Goal: Information Seeking & Learning: Find specific fact

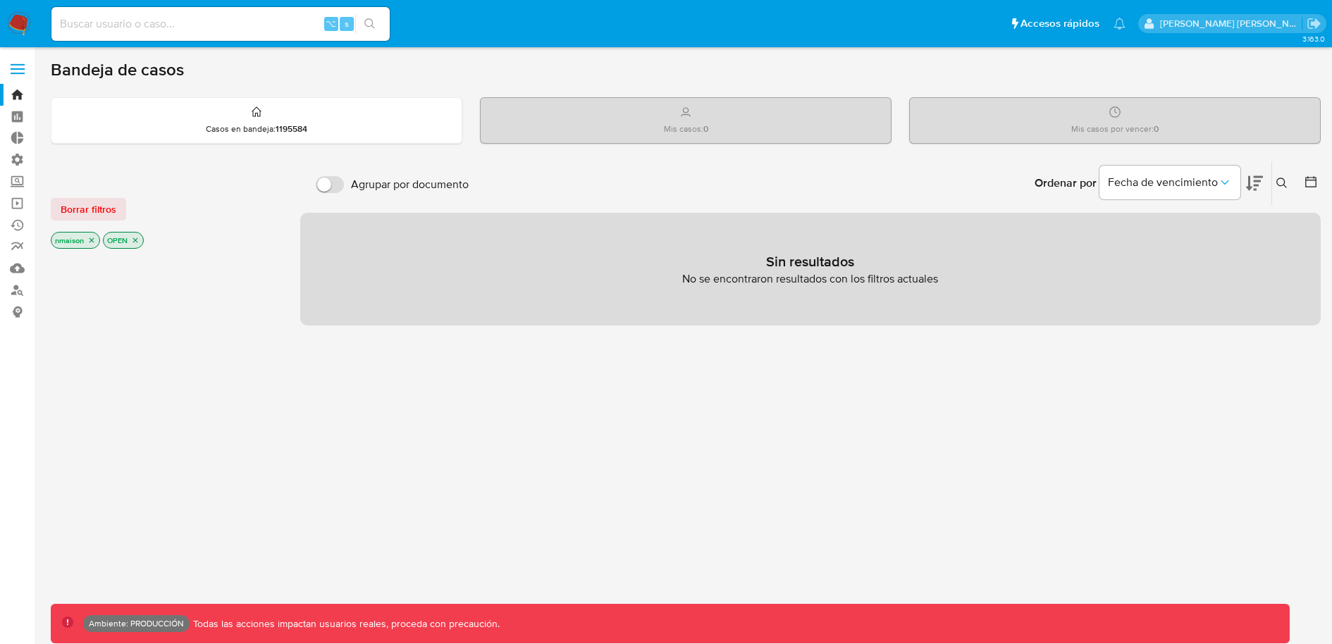
click at [138, 238] on icon "close-filter" at bounding box center [135, 240] width 8 height 8
click at [91, 247] on p "nmaison" at bounding box center [75, 242] width 48 height 16
click at [91, 238] on icon "close-filter" at bounding box center [91, 242] width 8 height 8
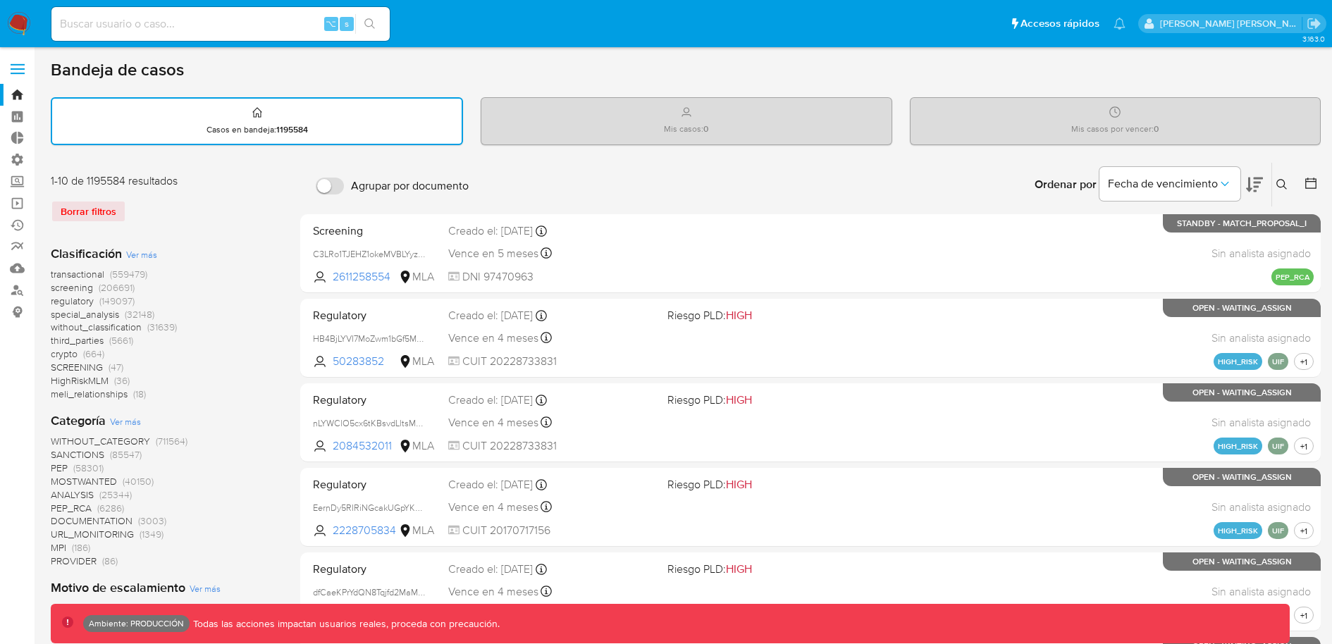
click at [23, 71] on label at bounding box center [17, 69] width 35 height 30
click at [0, 0] on input "checkbox" at bounding box center [0, 0] width 0 height 0
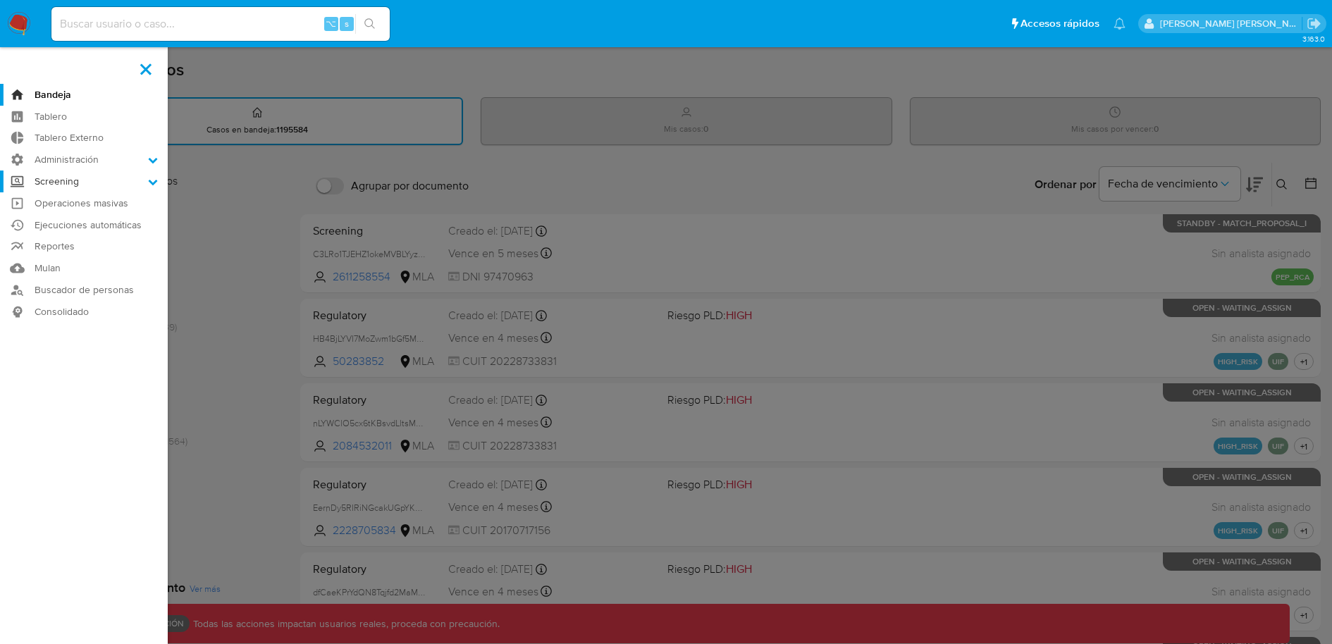
click at [118, 184] on label "Screening" at bounding box center [84, 182] width 168 height 22
click at [0, 0] on input "Screening" at bounding box center [0, 0] width 0 height 0
click at [119, 200] on link "Administrador de Listas" at bounding box center [84, 201] width 168 height 18
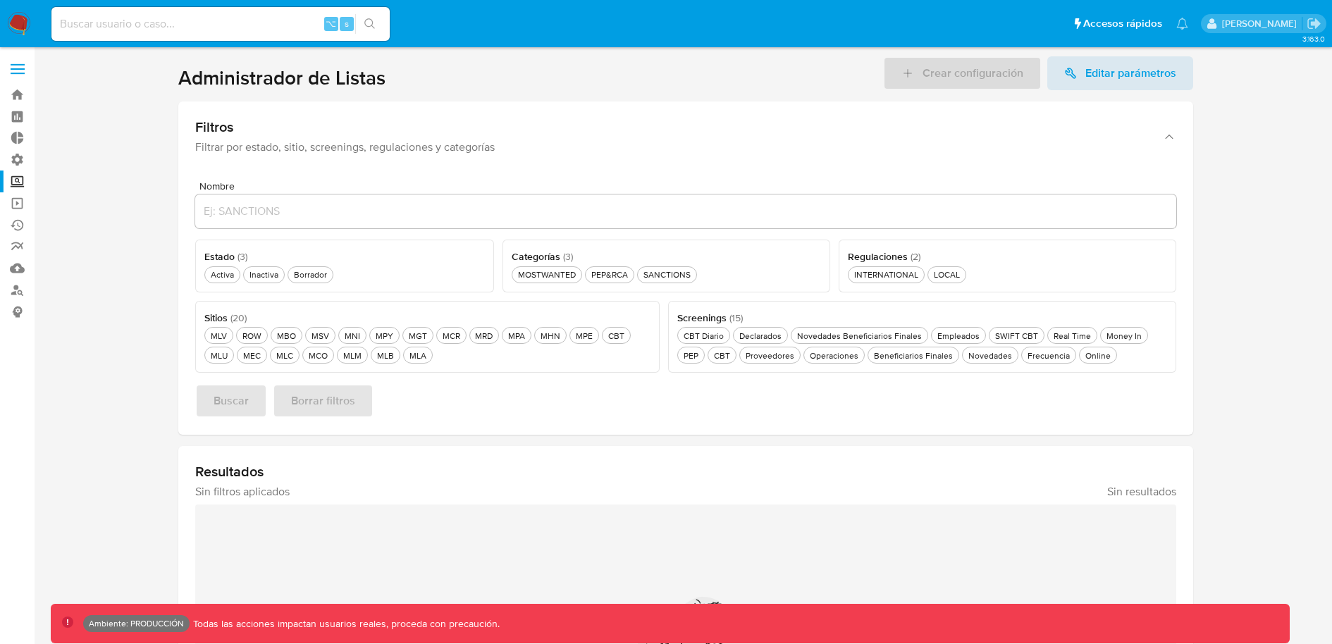
drag, startPoint x: 162, startPoint y: 73, endPoint x: 407, endPoint y: 94, distance: 245.5
click at [407, 94] on section at bounding box center [686, 441] width 1270 height 771
click at [231, 273] on div "Activa Activa" at bounding box center [222, 275] width 29 height 12
click at [407, 351] on div "MLA MLA" at bounding box center [418, 356] width 23 height 12
click at [624, 277] on div "PEP&RCA PEP&RCA" at bounding box center [610, 275] width 42 height 12
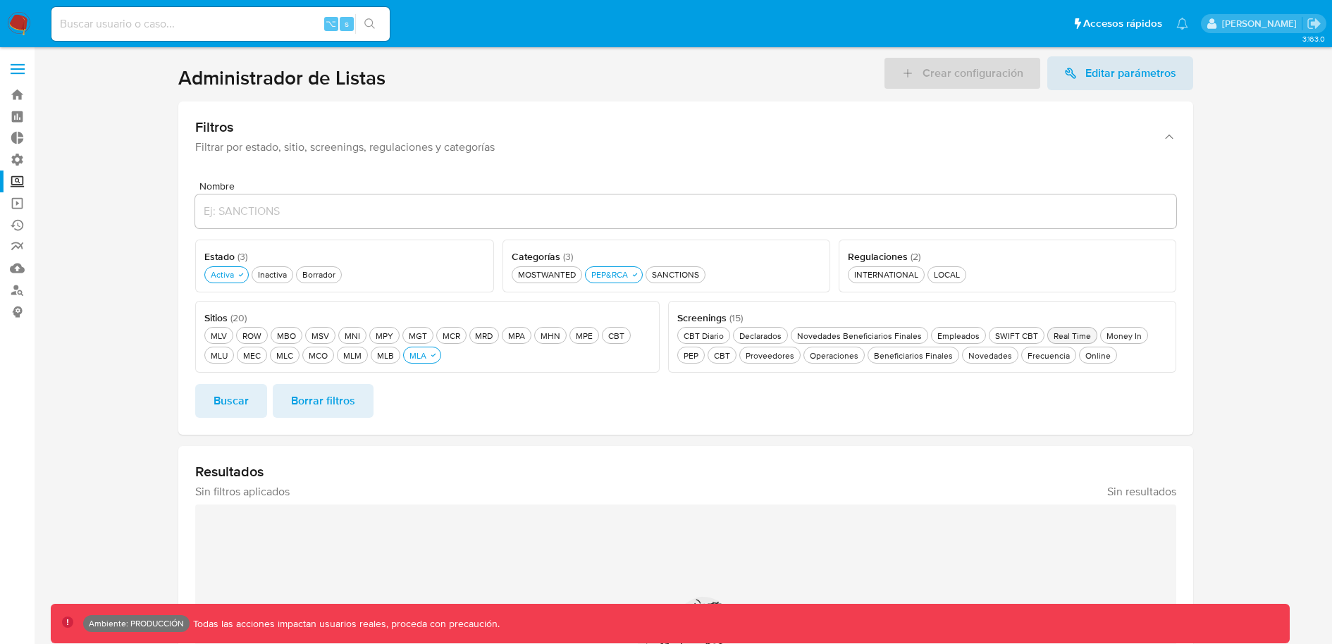
click at [1064, 339] on div "Real Time Real Time" at bounding box center [1072, 336] width 43 height 12
click at [237, 399] on span "Buscar" at bounding box center [231, 401] width 35 height 31
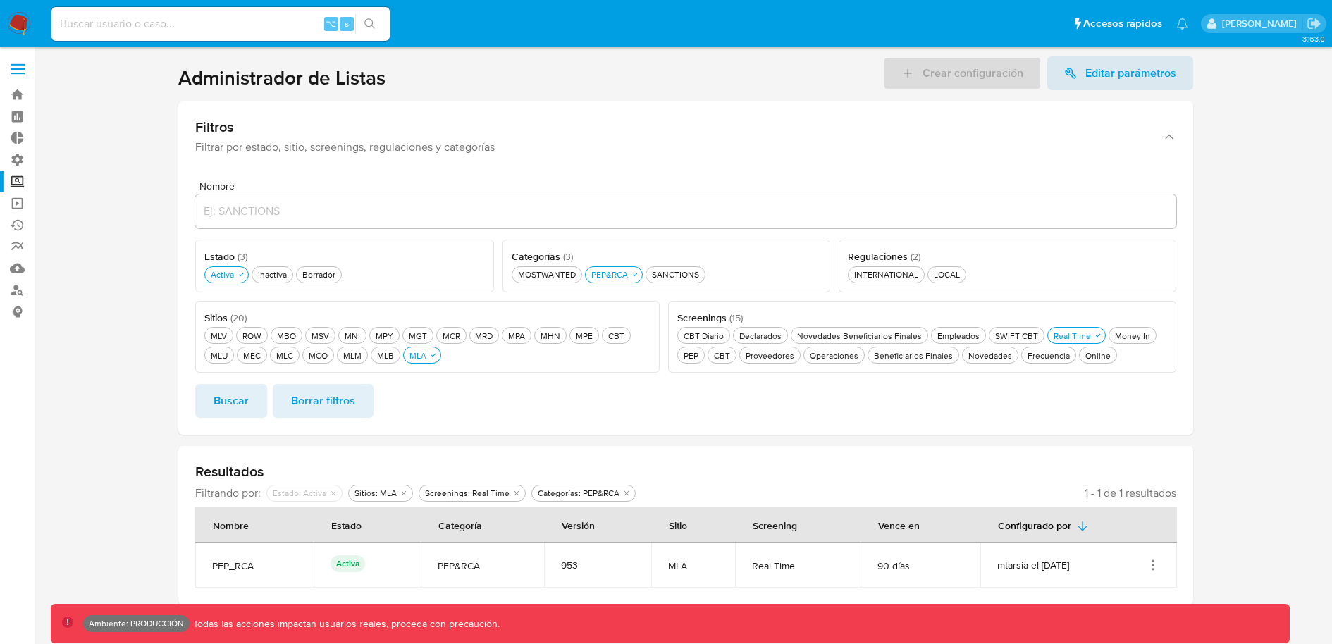
scroll to position [19, 0]
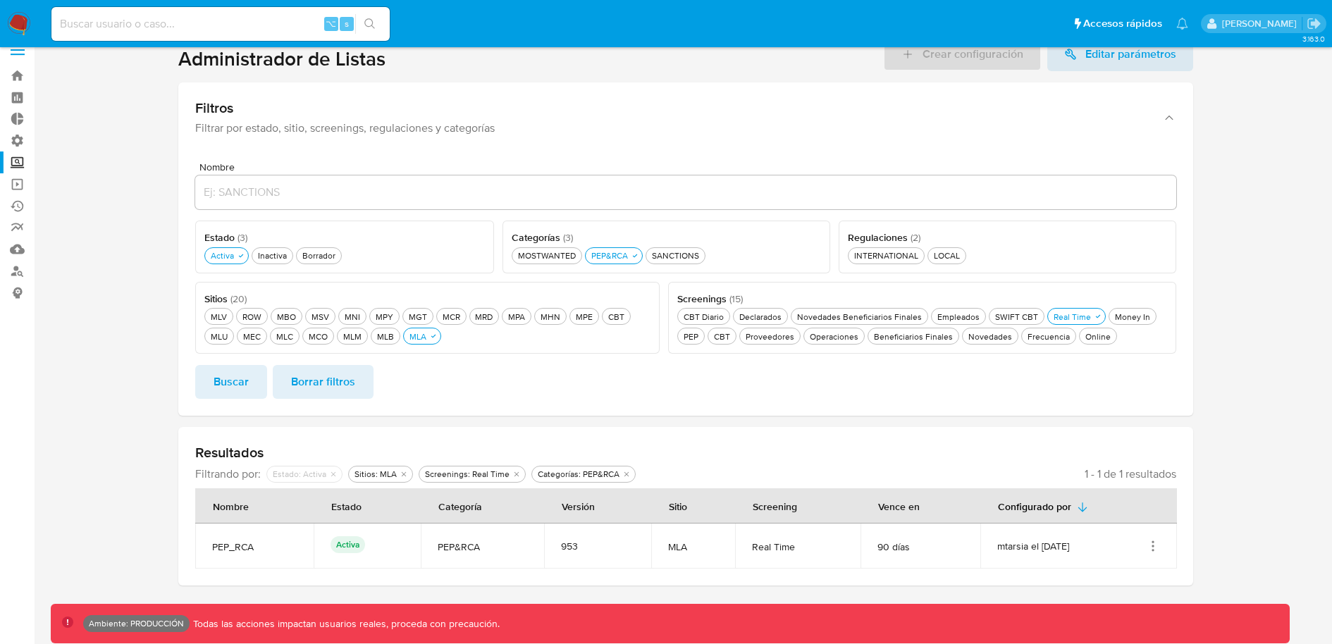
drag, startPoint x: 740, startPoint y: 506, endPoint x: 772, endPoint y: 506, distance: 31.7
click at [772, 506] on div "Screening" at bounding box center [775, 506] width 78 height 34
click at [1152, 542] on icon "Acciones" at bounding box center [1153, 546] width 14 height 14
click at [1085, 579] on button "Ver detalles" at bounding box center [1096, 578] width 127 height 37
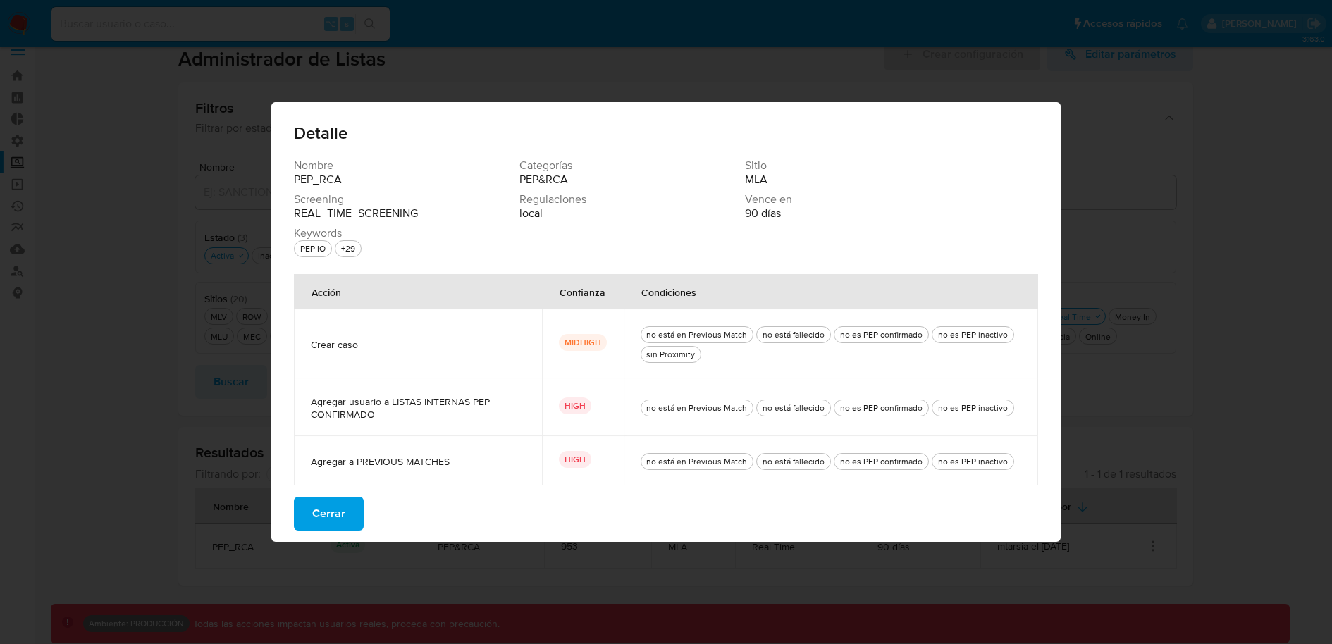
drag, startPoint x: 310, startPoint y: 343, endPoint x: 376, endPoint y: 343, distance: 65.5
click at [376, 343] on td "Crear caso" at bounding box center [418, 343] width 248 height 69
drag, startPoint x: 381, startPoint y: 419, endPoint x: 302, endPoint y: 403, distance: 79.8
click at [302, 403] on td "Agregar usuario a LISTAS INTERNAS PEP CONFIRMADO" at bounding box center [418, 407] width 248 height 58
drag, startPoint x: 455, startPoint y: 460, endPoint x: 392, endPoint y: 460, distance: 62.7
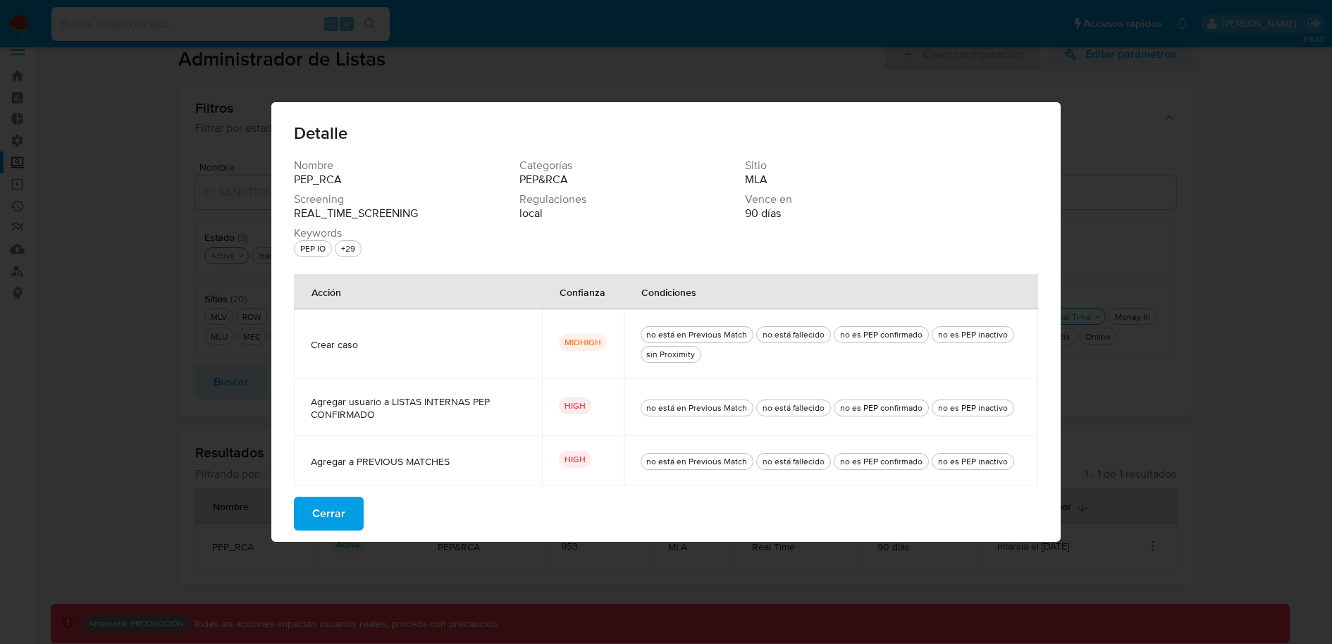
click at [392, 460] on span "Agregar a PREVIOUS MATCHES" at bounding box center [418, 461] width 214 height 13
drag, startPoint x: 605, startPoint y: 343, endPoint x: 564, endPoint y: 343, distance: 41.6
click at [563, 343] on p "MIDHIGH" at bounding box center [583, 342] width 48 height 17
drag, startPoint x: 305, startPoint y: 346, endPoint x: 416, endPoint y: 346, distance: 110.7
click at [416, 346] on td "Crear caso" at bounding box center [418, 343] width 248 height 69
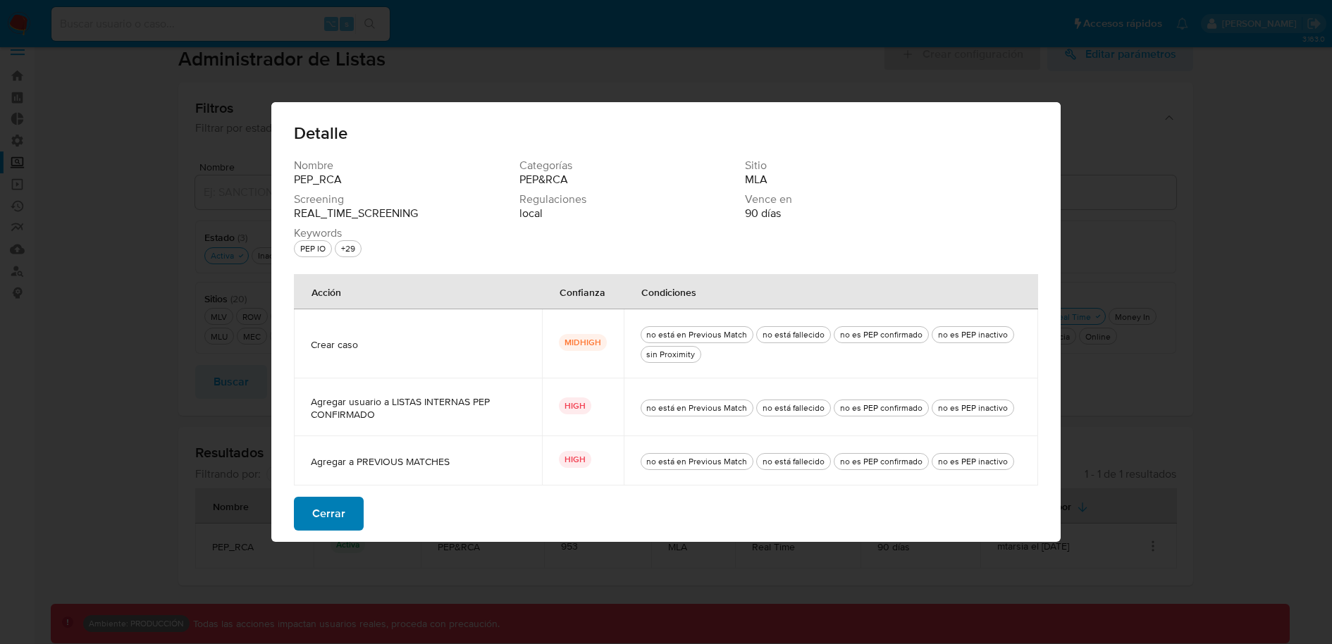
click at [335, 513] on span "Cerrar" at bounding box center [328, 513] width 33 height 31
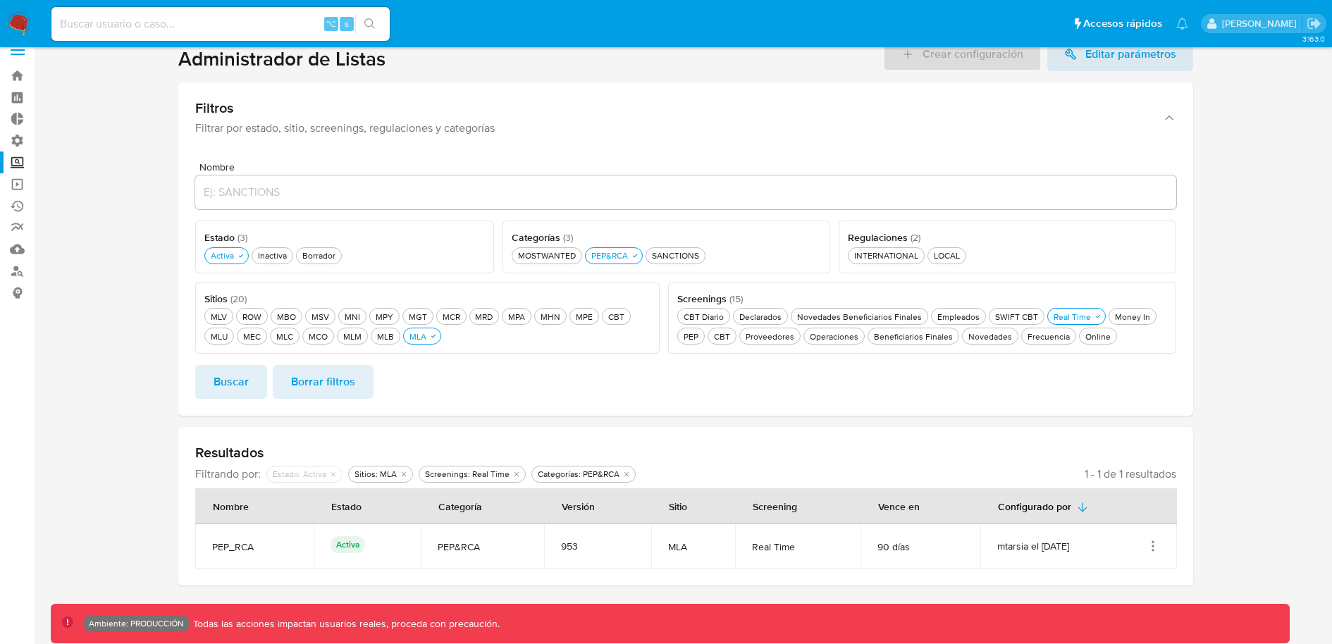
scroll to position [0, 0]
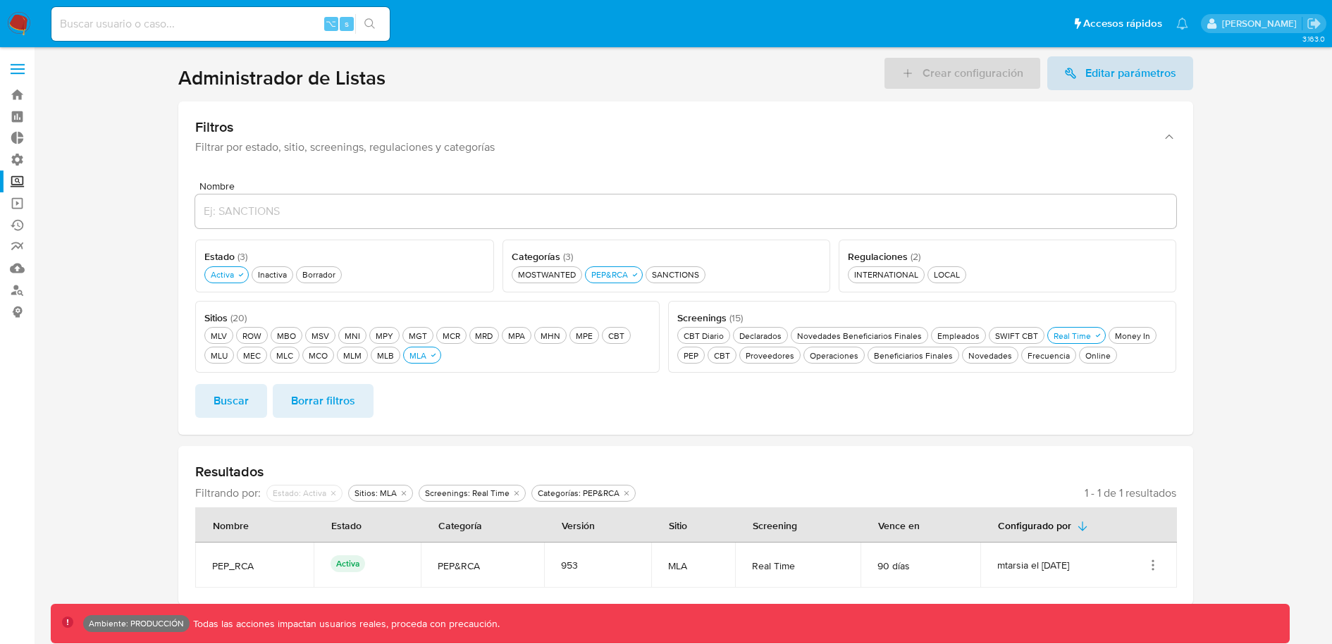
click at [1128, 85] on span "Editar parámetros" at bounding box center [1130, 73] width 91 height 34
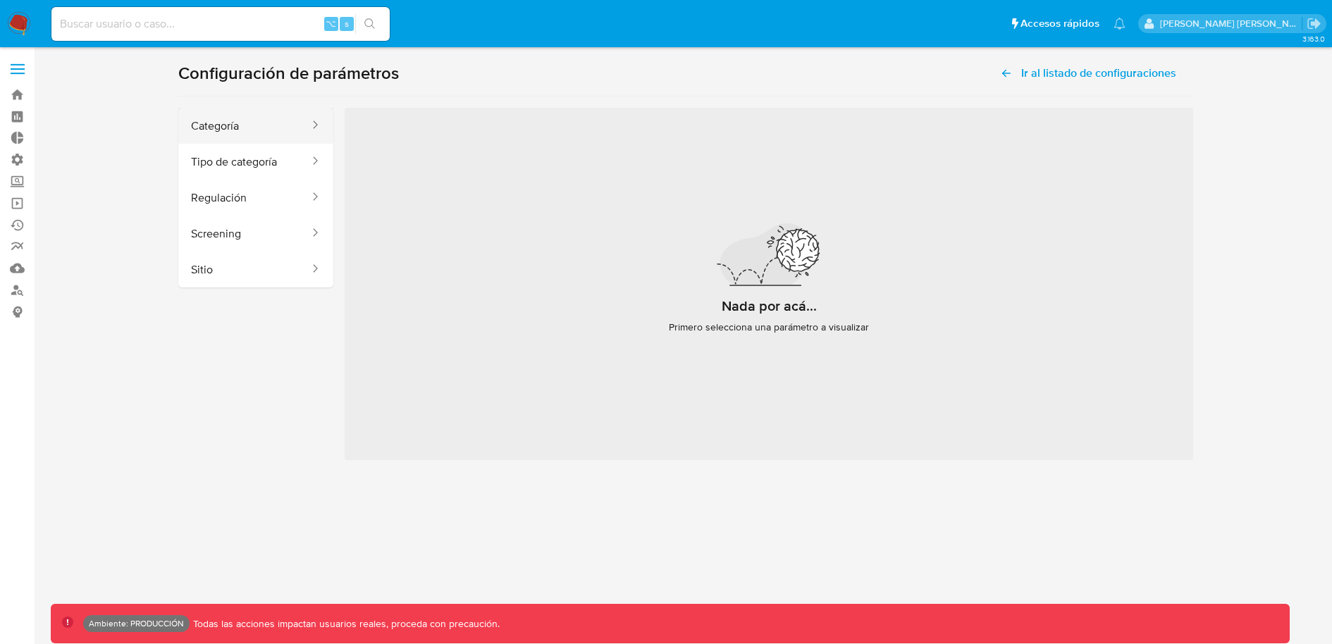
click at [274, 111] on button "Categoría" at bounding box center [244, 126] width 133 height 36
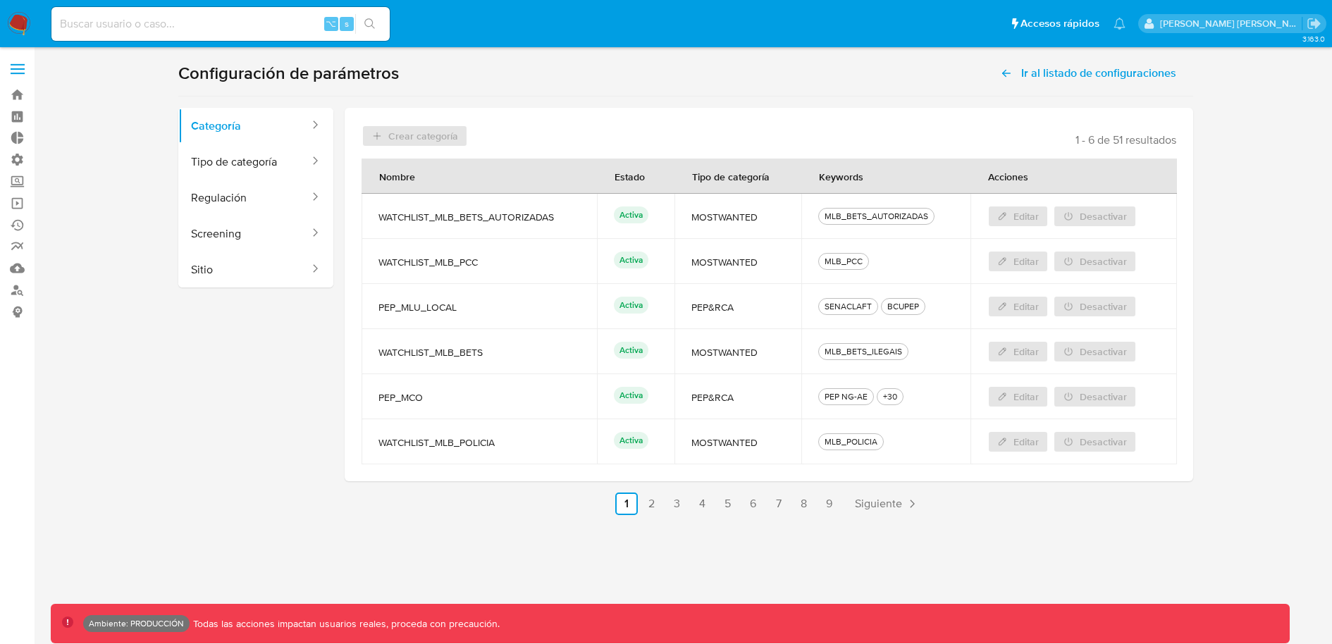
drag, startPoint x: 381, startPoint y: 218, endPoint x: 546, endPoint y: 218, distance: 164.2
click at [546, 218] on span "WATCHLIST_MLB_BETS_AUTORIZADAS" at bounding box center [479, 217] width 202 height 13
click at [845, 260] on div "MLB_PCC" at bounding box center [844, 261] width 44 height 13
click at [887, 509] on span "Siguiente" at bounding box center [878, 503] width 47 height 11
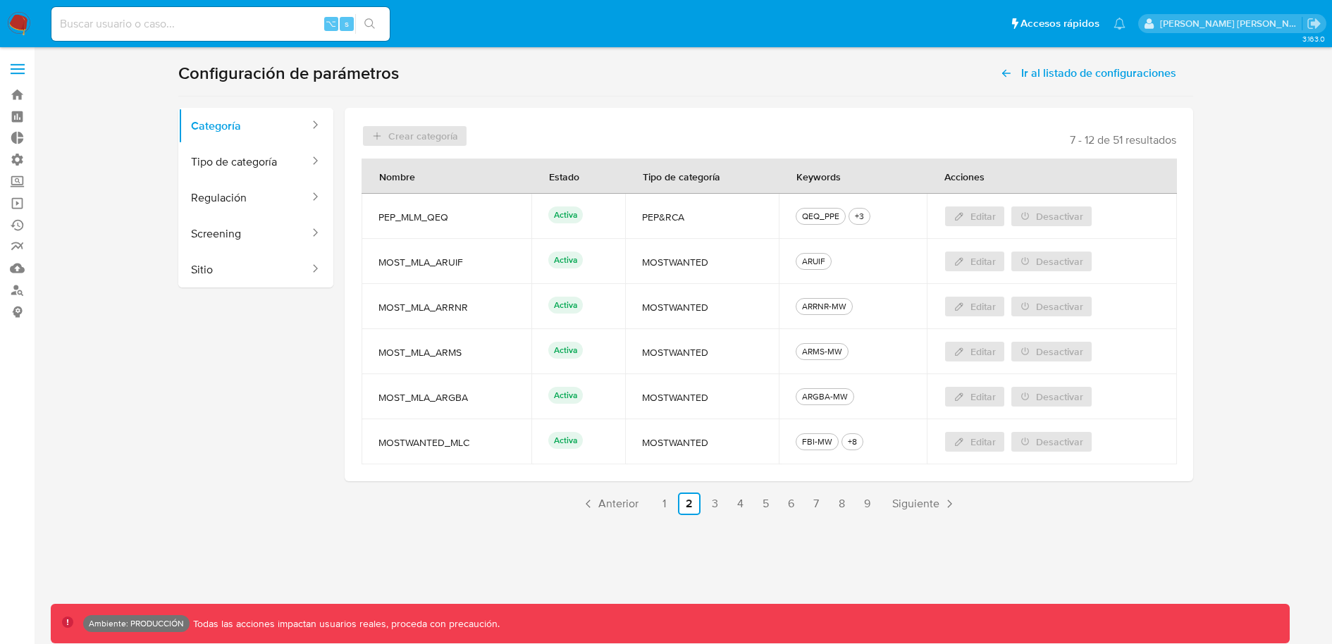
drag, startPoint x: 804, startPoint y: 442, endPoint x: 818, endPoint y: 442, distance: 14.1
click at [818, 442] on div "FBI-MW" at bounding box center [817, 442] width 36 height 13
click at [11, 64] on span at bounding box center [18, 64] width 14 height 2
click at [0, 0] on input "checkbox" at bounding box center [0, 0] width 0 height 0
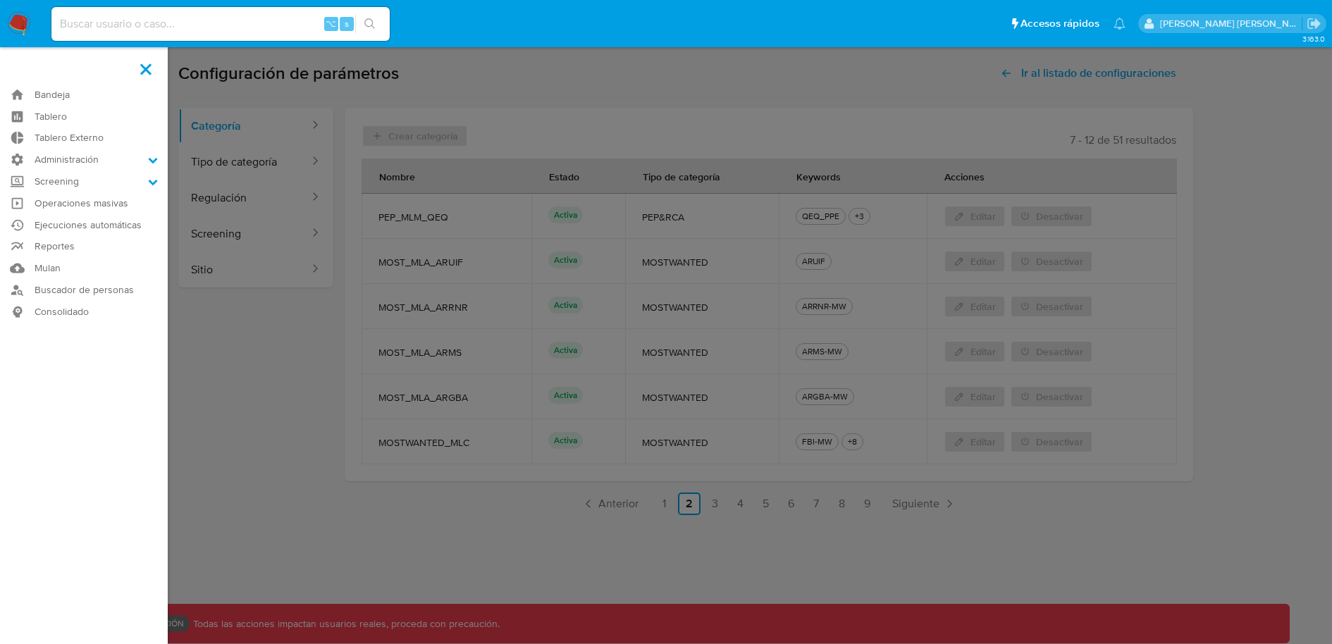
click at [21, 26] on img at bounding box center [19, 24] width 24 height 24
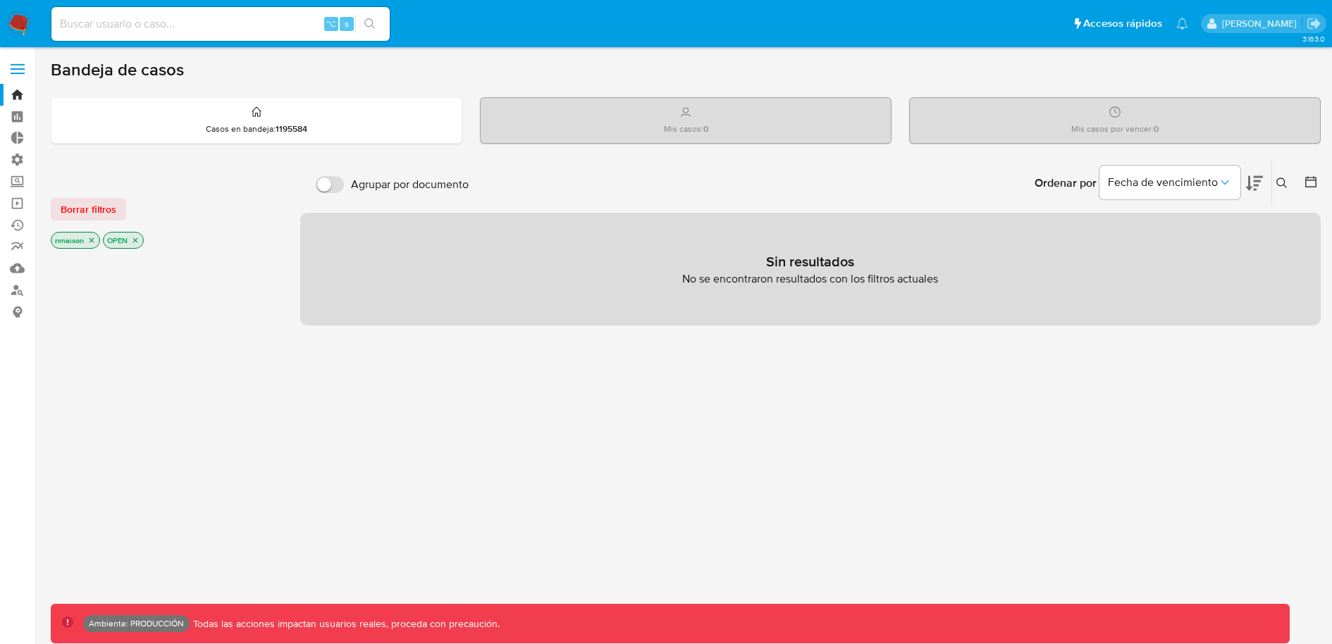
click at [134, 241] on icon "close-filter" at bounding box center [135, 240] width 8 height 8
click at [96, 236] on p "nmaison" at bounding box center [75, 242] width 48 height 16
click at [92, 238] on icon "close-filter" at bounding box center [91, 242] width 8 height 8
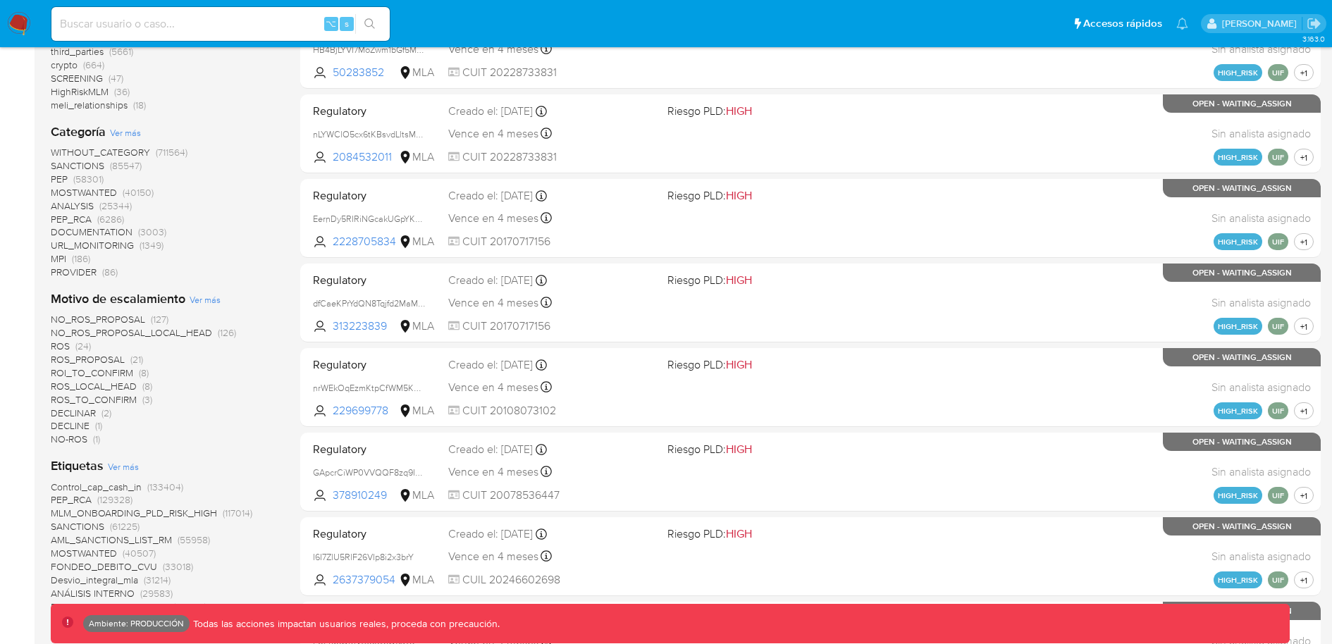
scroll to position [273, 0]
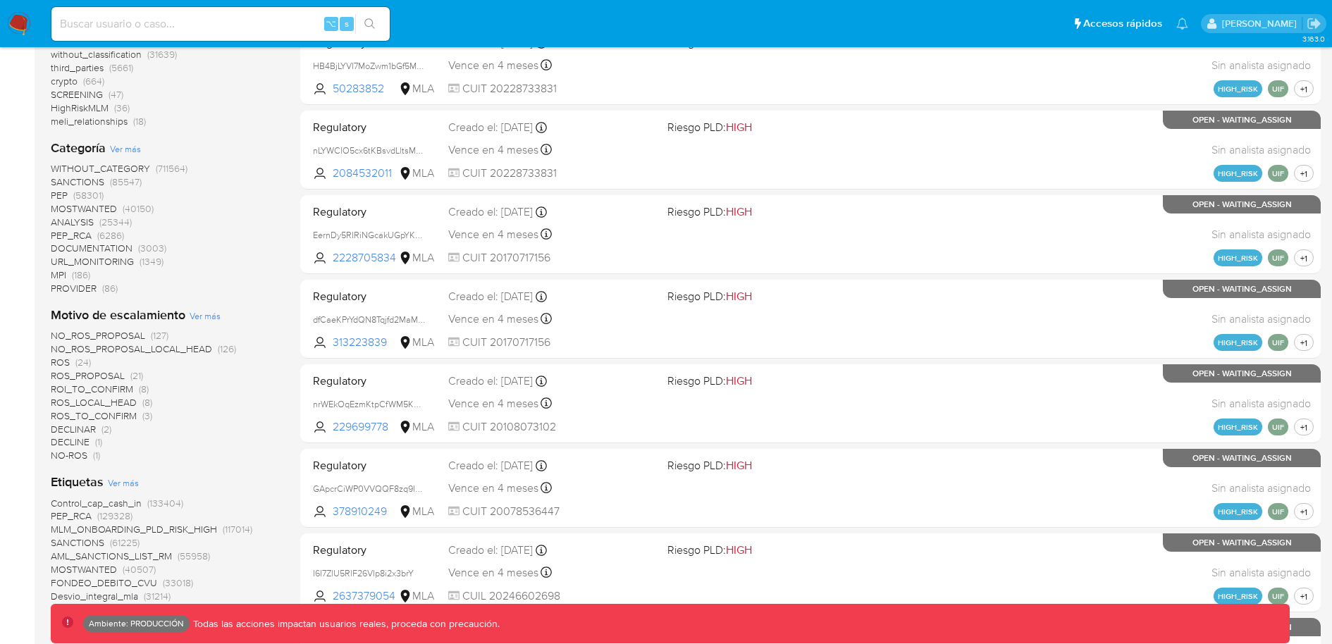
click at [82, 228] on span "PEP_RCA" at bounding box center [71, 235] width 41 height 14
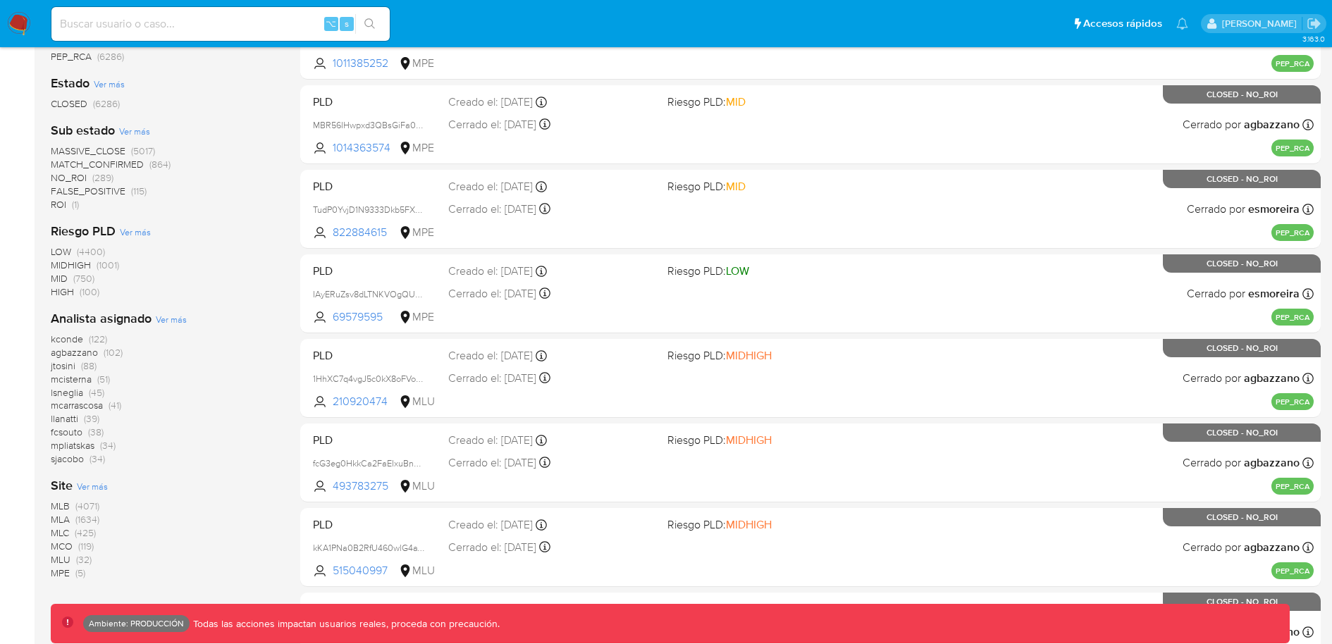
scroll to position [314, 0]
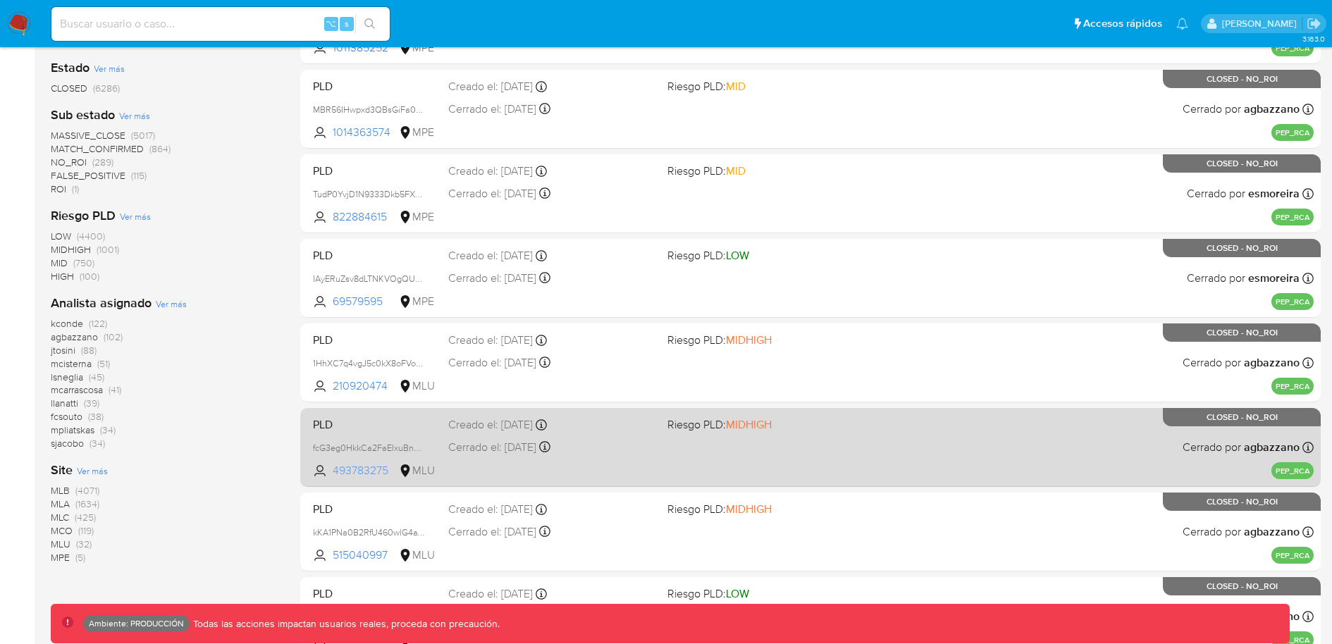
click at [346, 469] on span "493783275" at bounding box center [364, 471] width 63 height 16
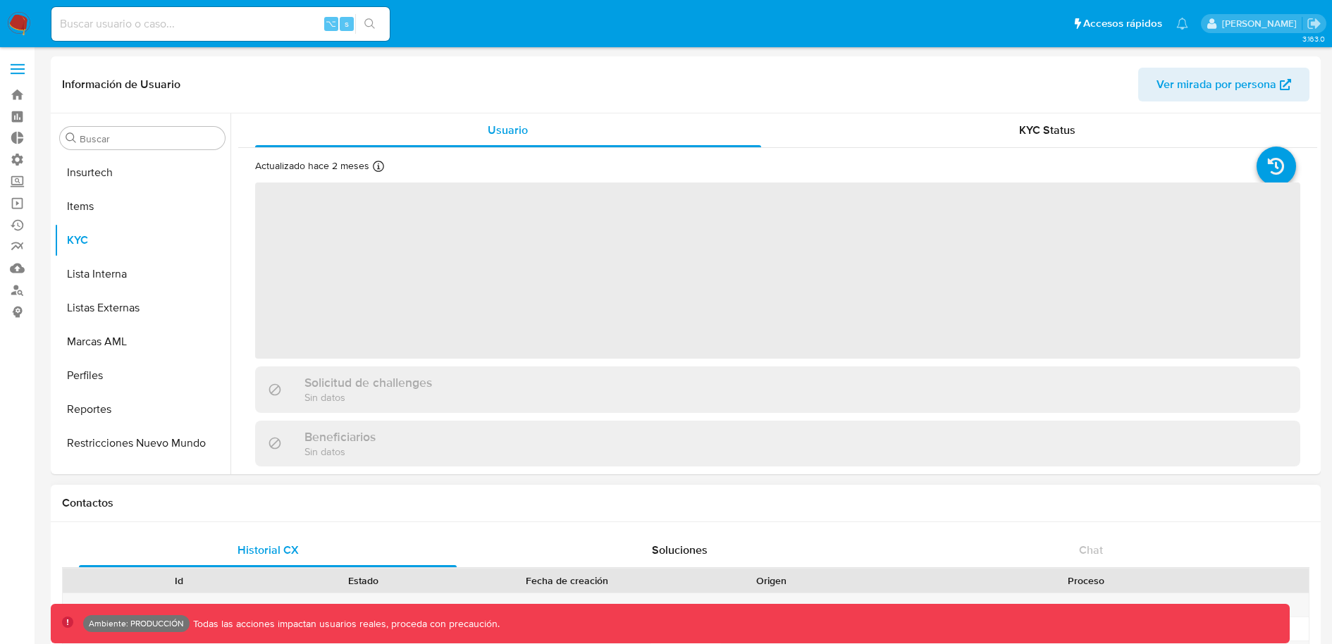
scroll to position [730, 0]
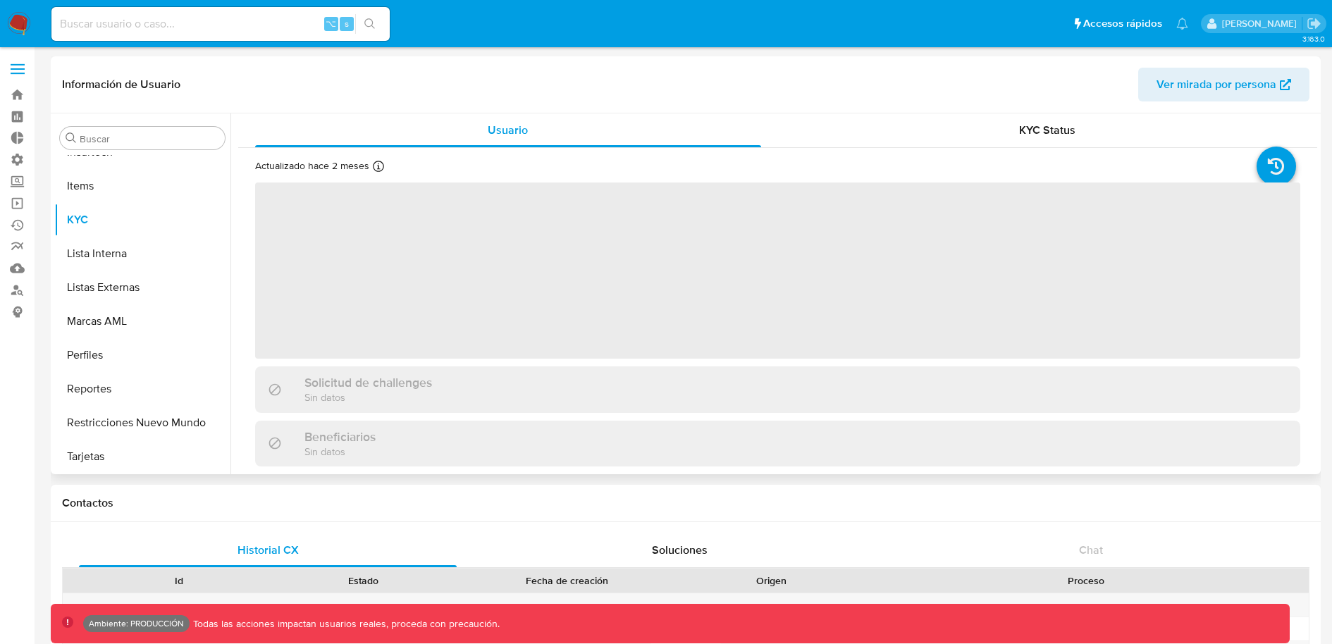
select select "10"
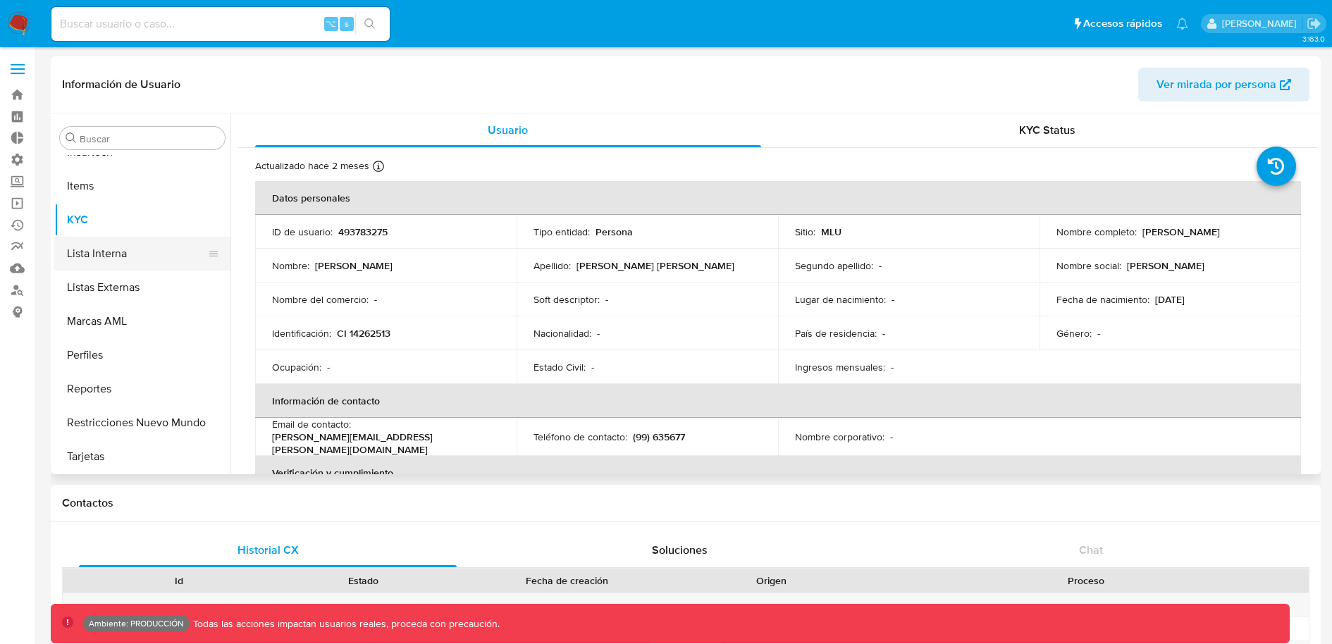
click at [101, 251] on button "Lista Interna" at bounding box center [136, 254] width 165 height 34
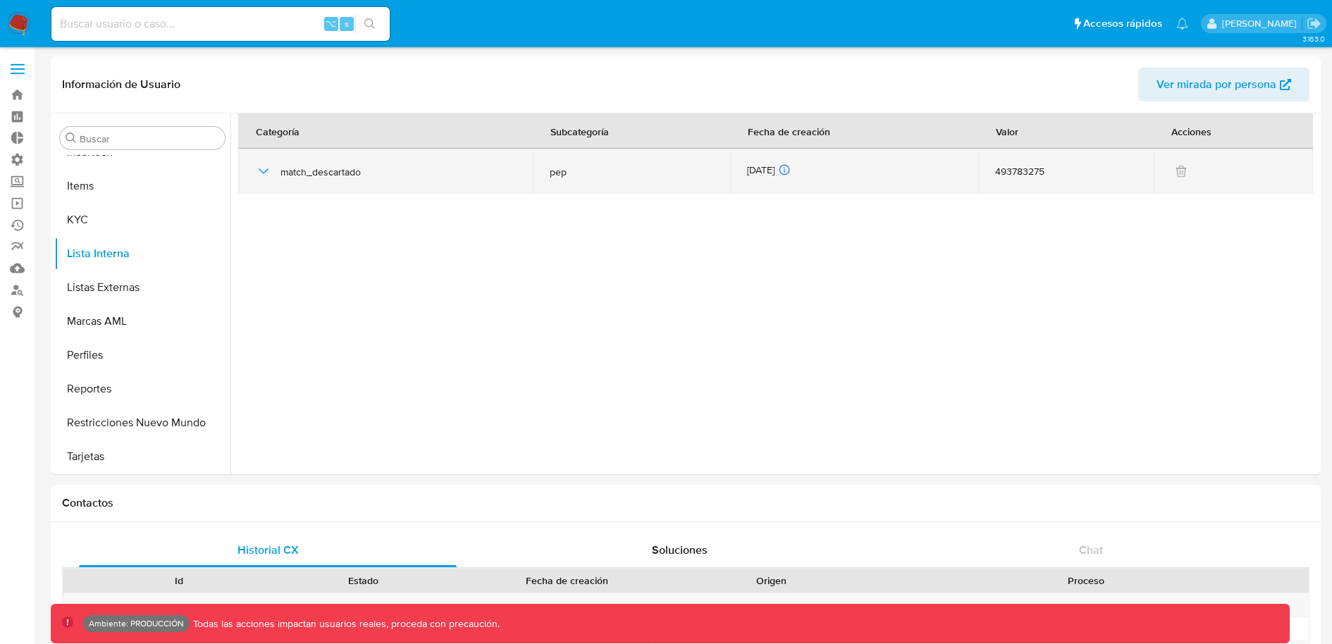
drag, startPoint x: 568, startPoint y: 173, endPoint x: 548, endPoint y: 173, distance: 19.7
click at [550, 173] on span "pep" at bounding box center [632, 172] width 164 height 13
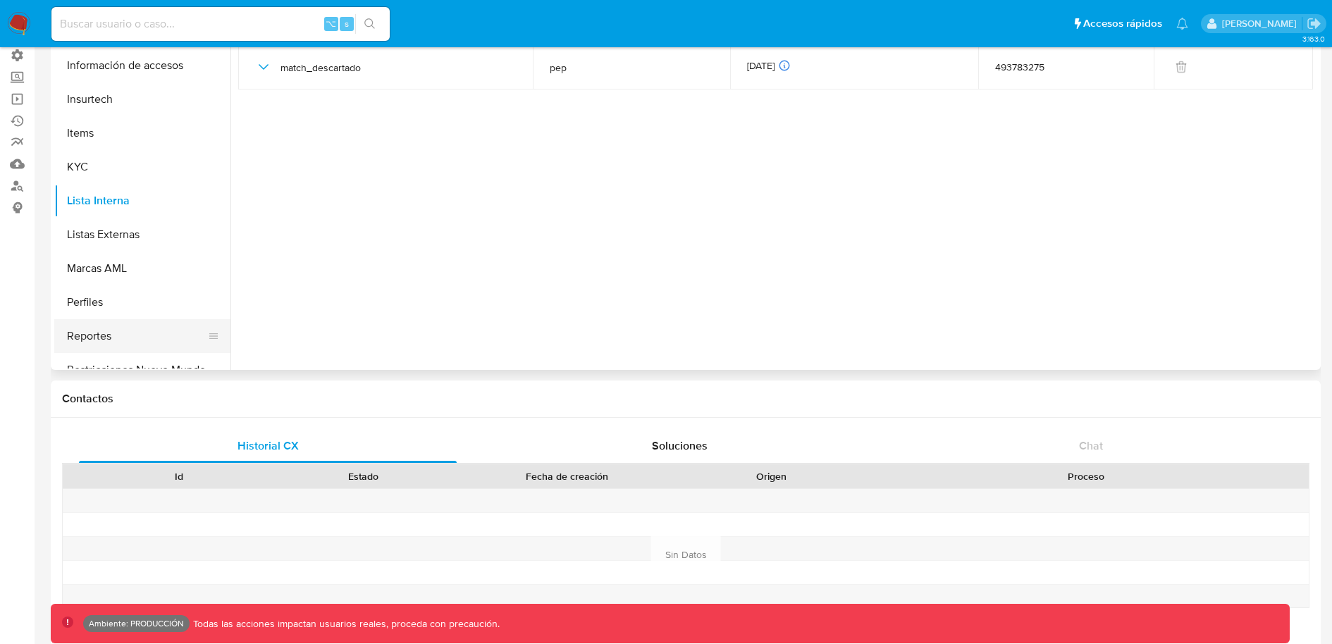
scroll to position [675, 0]
click at [101, 159] on button "KYC" at bounding box center [136, 171] width 165 height 34
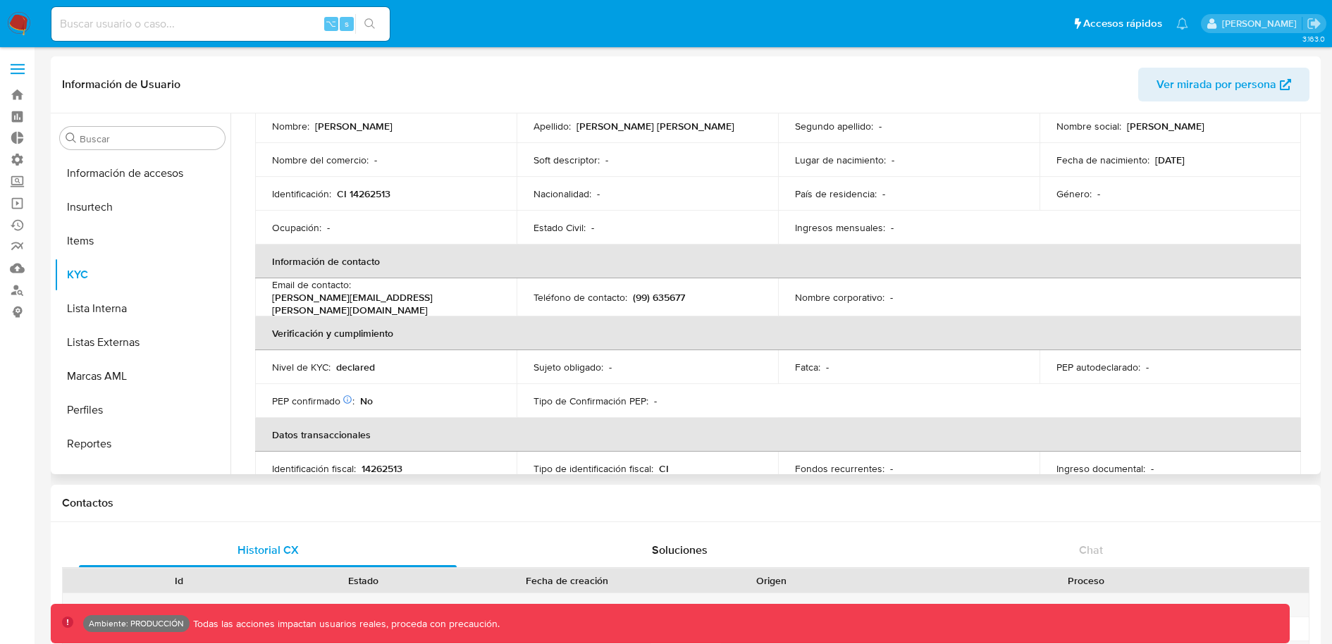
scroll to position [160, 0]
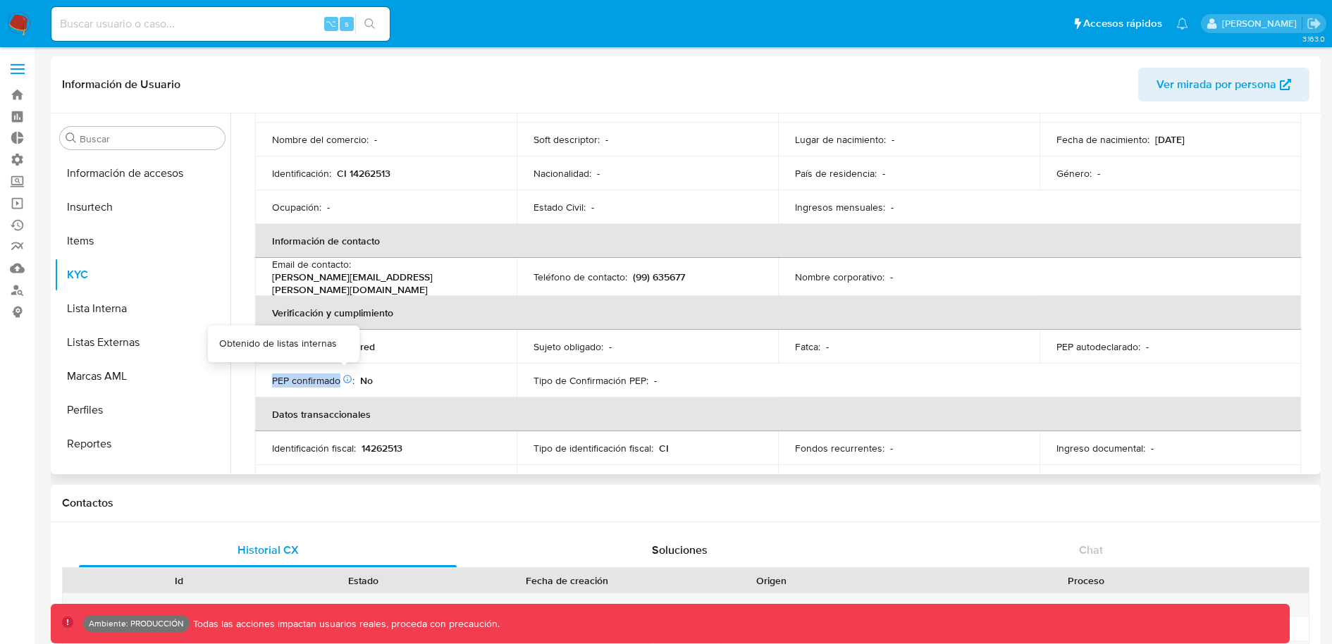
drag, startPoint x: 268, startPoint y: 375, endPoint x: 339, endPoint y: 377, distance: 71.2
click at [340, 377] on td "PEP confirmado Obtenido de listas internas : No" at bounding box center [385, 381] width 261 height 34
